Goal: Task Accomplishment & Management: Use online tool/utility

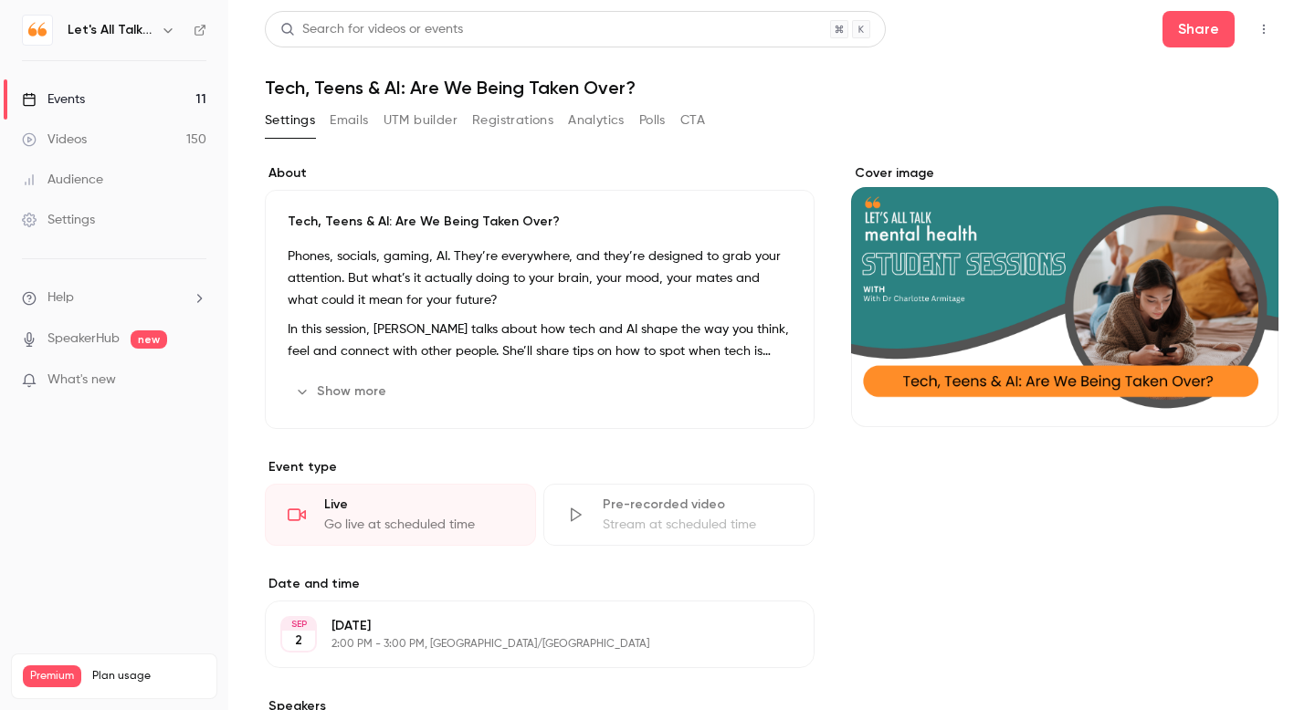
click at [68, 106] on div "Events" at bounding box center [53, 99] width 63 height 18
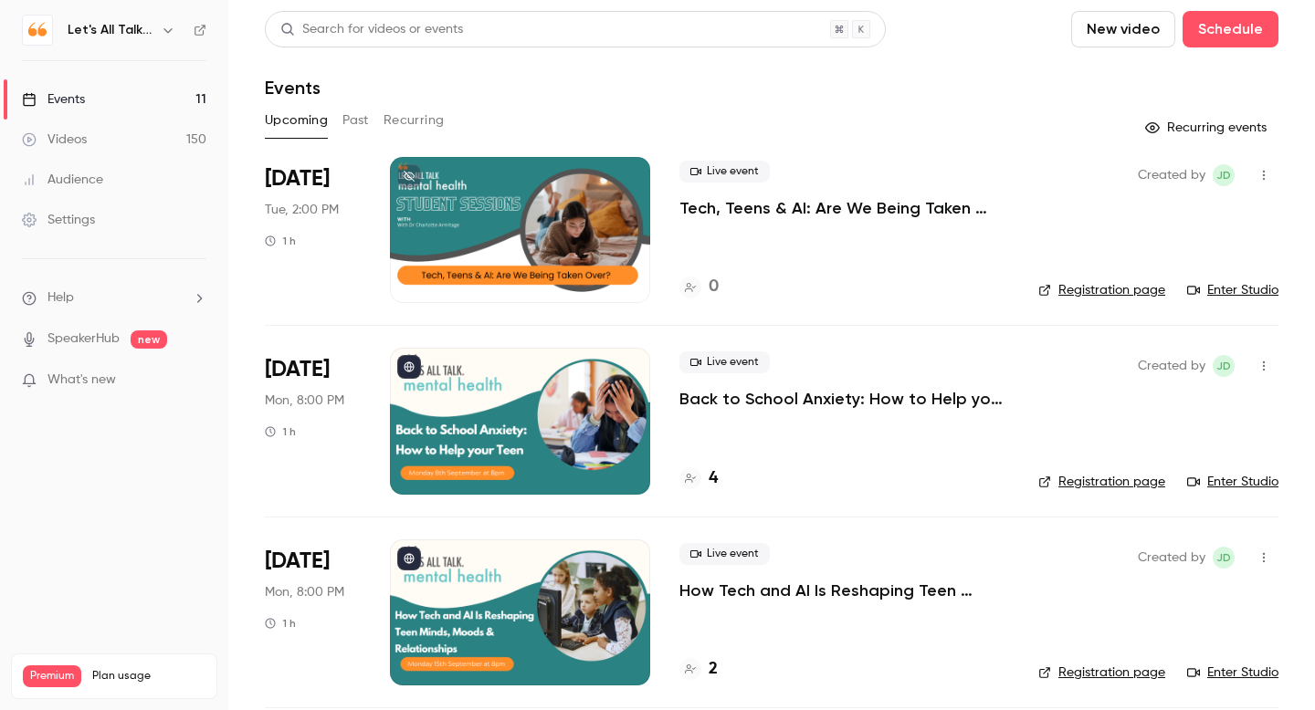
click at [1224, 286] on link "Enter Studio" at bounding box center [1232, 290] width 91 height 18
click at [846, 211] on p "Tech, Teens & AI: Are We Being Taken Over?" at bounding box center [844, 208] width 330 height 22
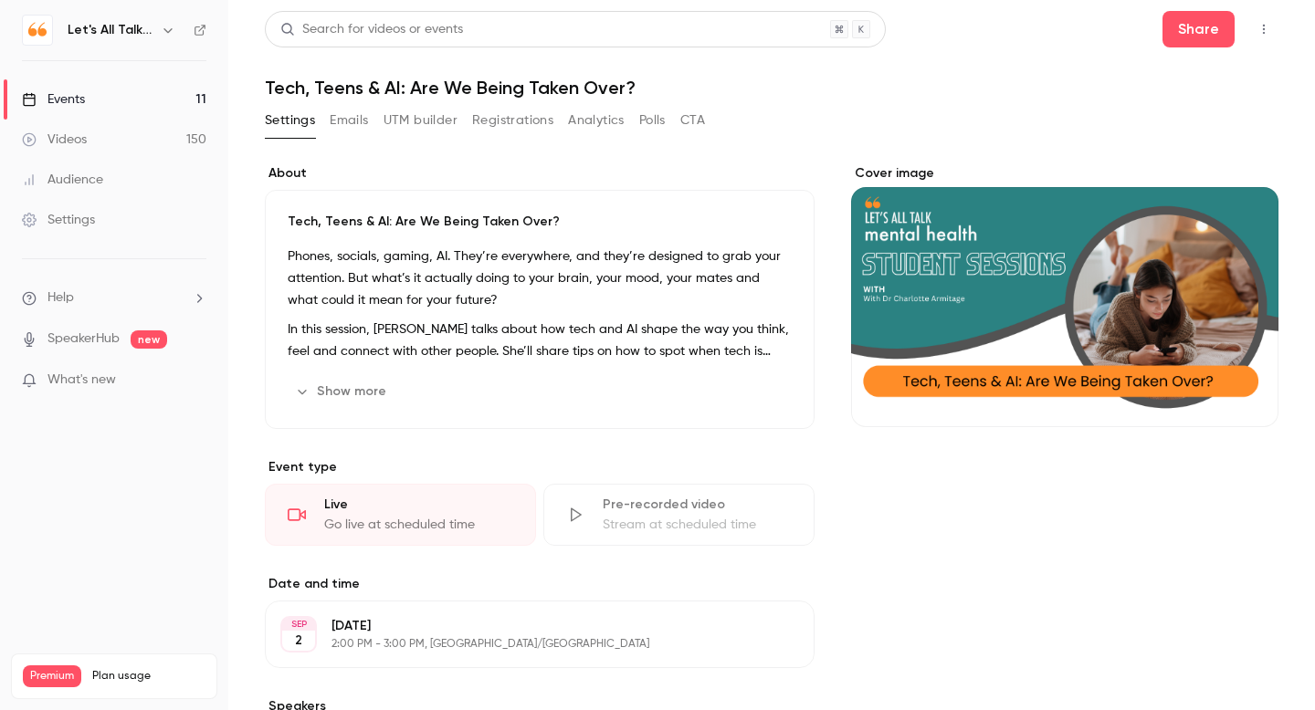
click at [1267, 34] on icon "button" at bounding box center [1263, 29] width 15 height 13
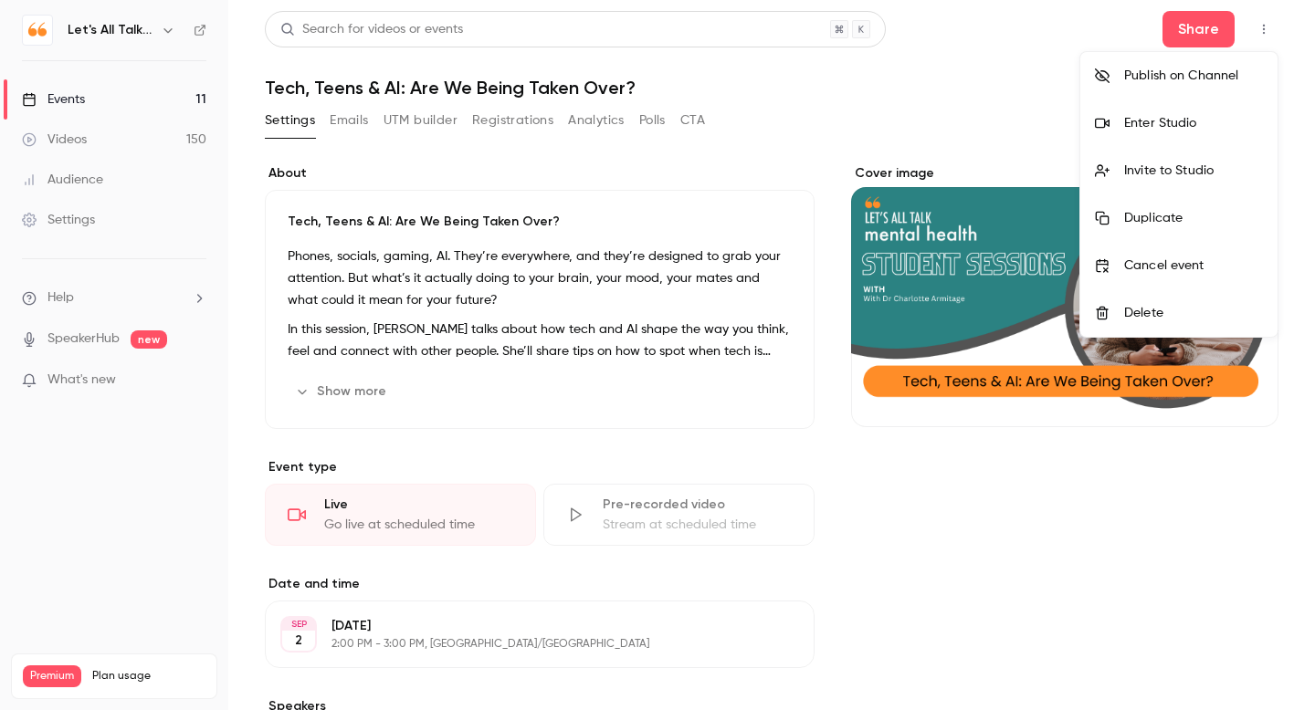
click at [1148, 127] on div "Enter Studio" at bounding box center [1193, 123] width 139 height 18
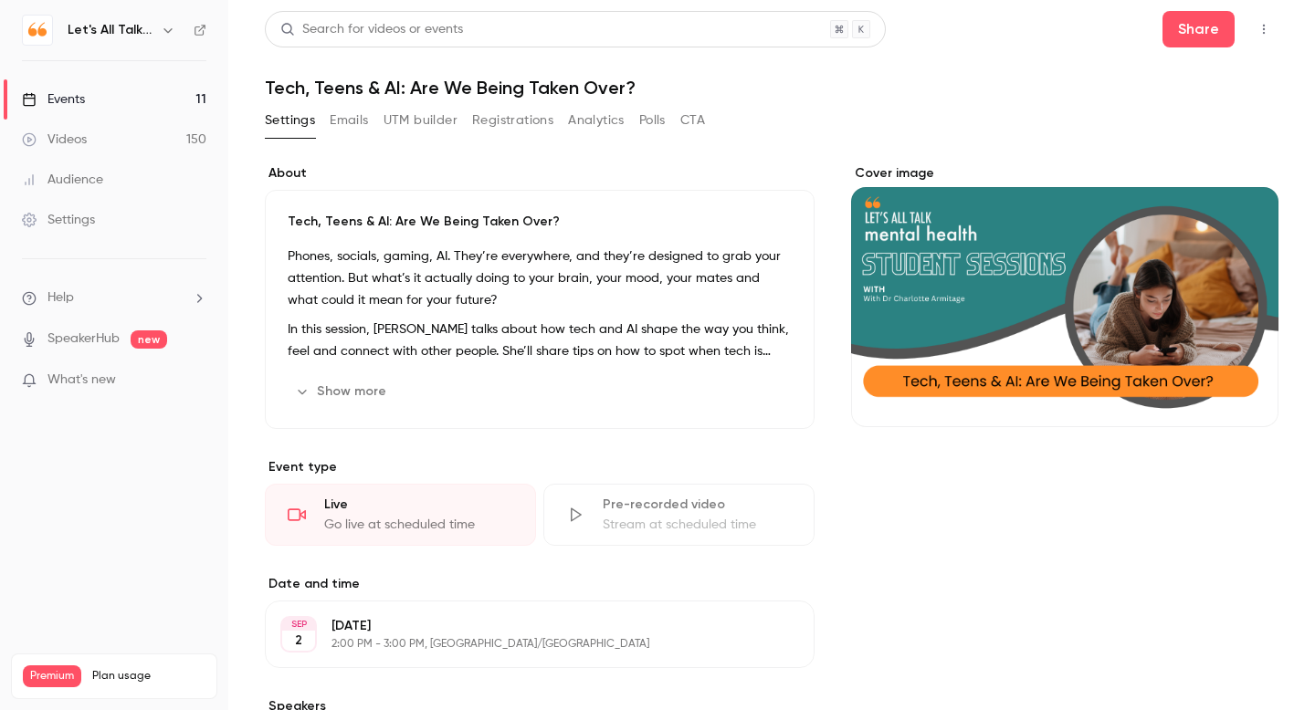
click at [1259, 28] on icon "button" at bounding box center [1263, 29] width 15 height 13
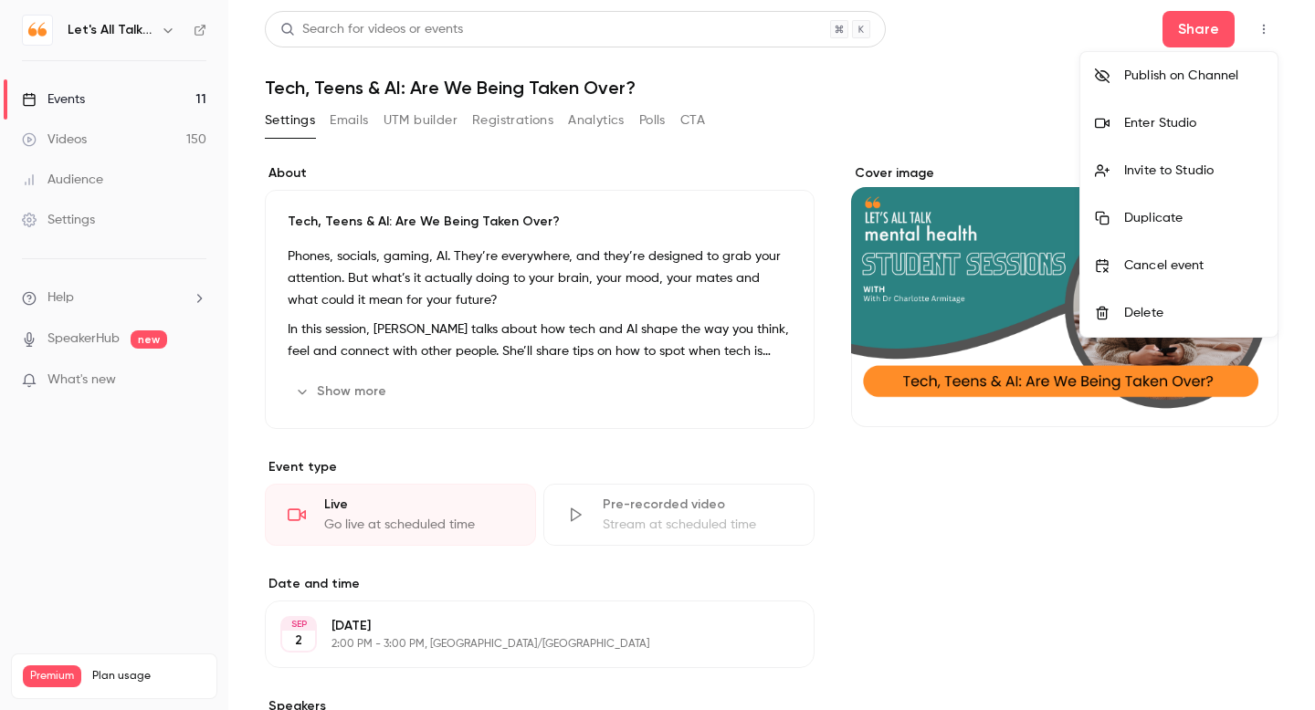
click at [1159, 166] on div "Invite to Studio" at bounding box center [1193, 171] width 139 height 18
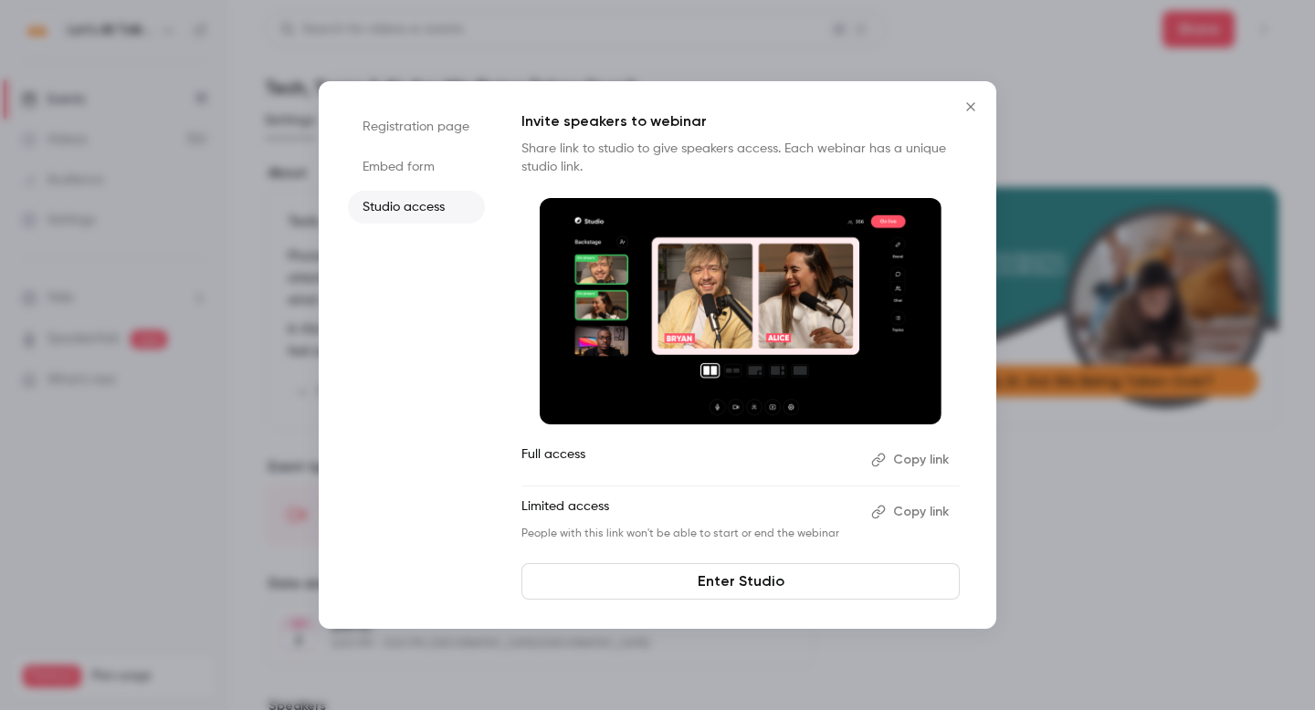
click at [927, 460] on button "Copy link" at bounding box center [912, 460] width 96 height 29
